Goal: Find specific page/section: Find specific page/section

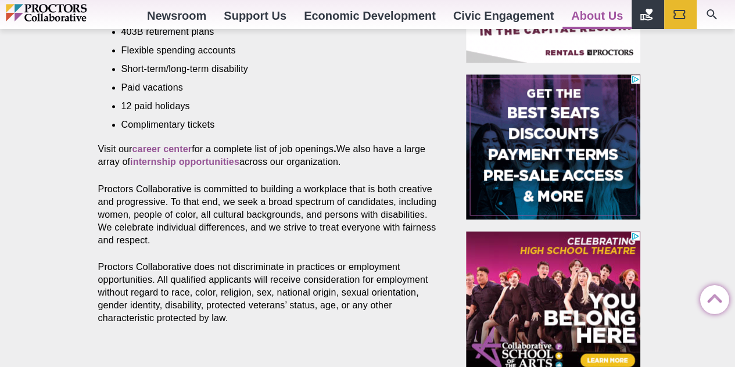
scroll to position [628, 0]
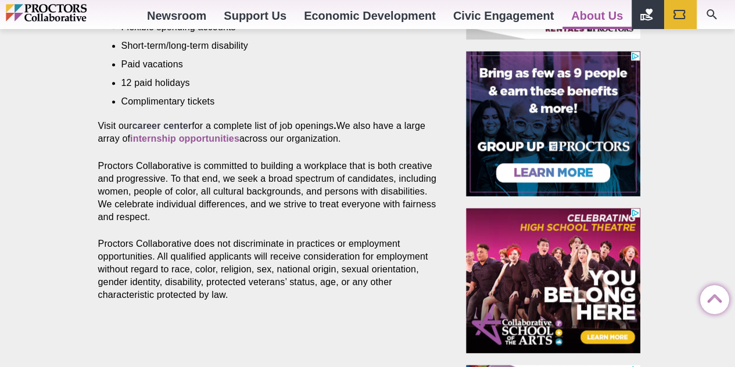
click at [176, 121] on strong "career center" at bounding box center [162, 126] width 60 height 10
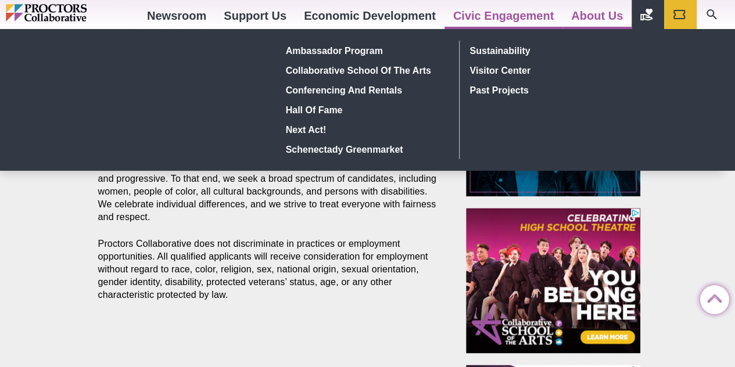
click at [487, 14] on link "Civic Engagement" at bounding box center [504, 15] width 118 height 31
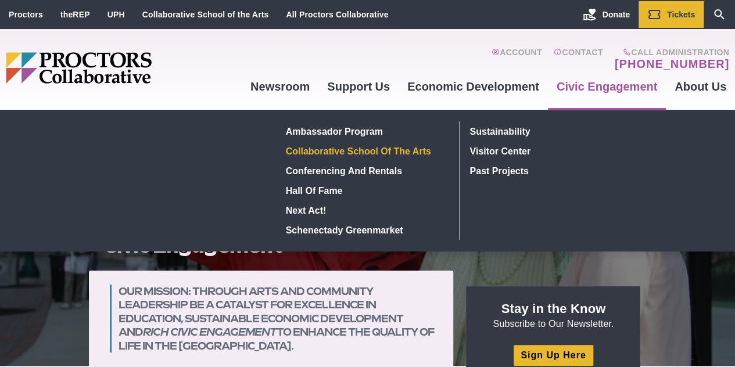
click at [363, 147] on link "Collaborative School of the Arts" at bounding box center [365, 151] width 169 height 20
